Goal: Task Accomplishment & Management: Manage account settings

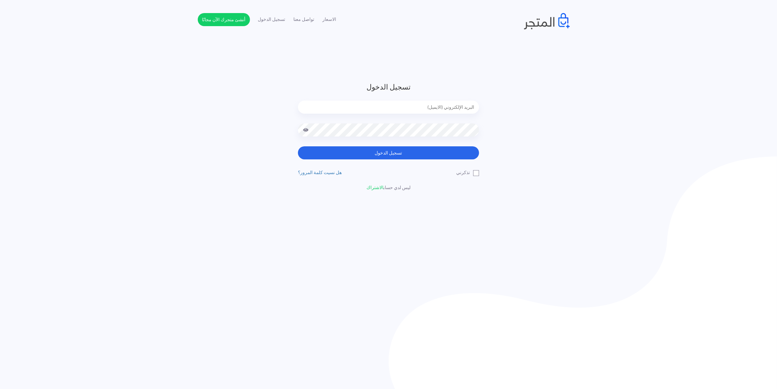
type input "[EMAIL_ADDRESS][DOMAIN_NAME]"
click at [476, 173] on label "تذكرني" at bounding box center [467, 172] width 23 height 7
click at [476, 173] on input "تذكرني" at bounding box center [477, 171] width 4 height 4
checkbox input "true"
click at [427, 156] on button "تسجيل الدخول" at bounding box center [388, 152] width 181 height 13
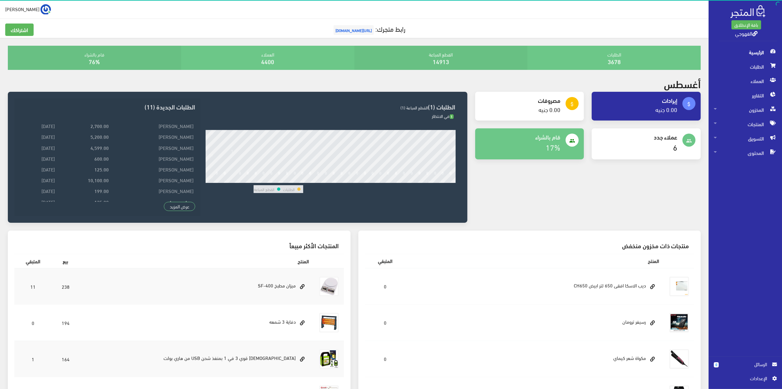
click at [738, 364] on span "الرسائل" at bounding box center [745, 363] width 43 height 7
